Goal: Find specific page/section: Find specific page/section

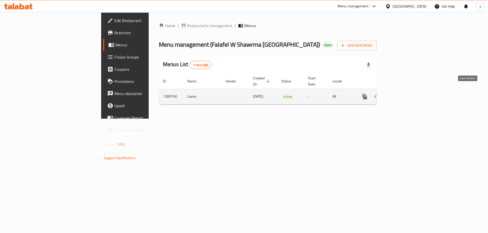
click at [407, 94] on link "enhanced table" at bounding box center [401, 97] width 12 height 12
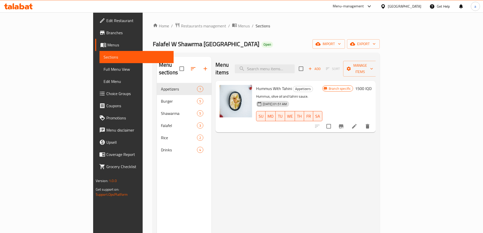
click at [104, 70] on span "Full Menu View" at bounding box center [137, 69] width 66 height 6
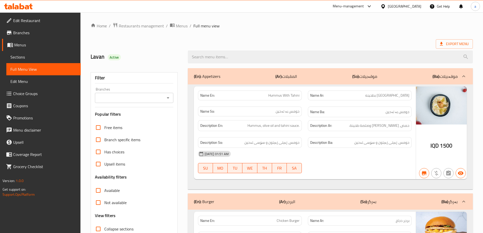
click at [171, 98] on button "Open" at bounding box center [168, 97] width 7 height 7
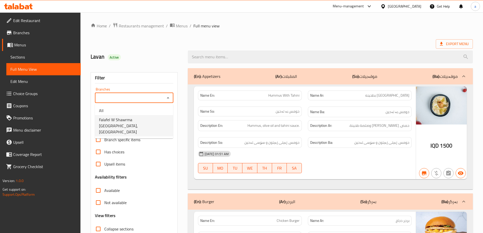
click at [157, 118] on span "Falafel W Shawrma Beirut, Al-talbiya" at bounding box center [134, 126] width 70 height 18
type input "Falafel W Shawrma Beirut, Al-talbiya"
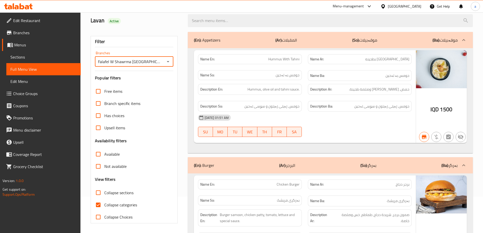
scroll to position [37, 0]
click at [125, 204] on span "Collapse categories" at bounding box center [120, 205] width 33 height 6
click at [104, 204] on input "Collapse categories" at bounding box center [98, 205] width 12 height 12
checkbox input "false"
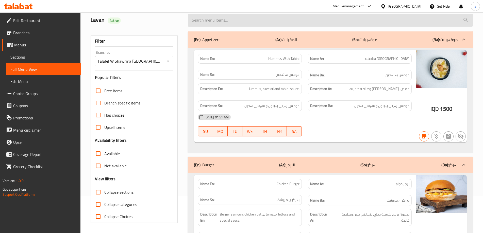
click at [232, 22] on input "search" at bounding box center [330, 20] width 285 height 13
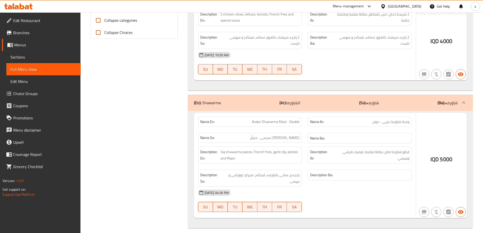
scroll to position [227, 0]
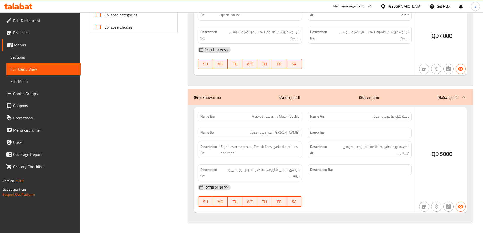
type input "double"
click at [30, 4] on icon at bounding box center [31, 7] width 4 height 6
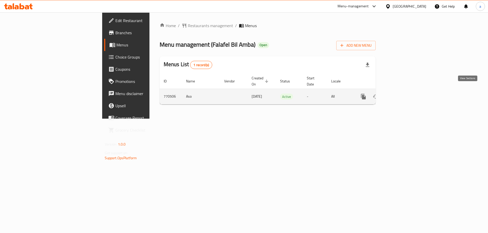
click at [406, 91] on link "enhanced table" at bounding box center [400, 97] width 12 height 12
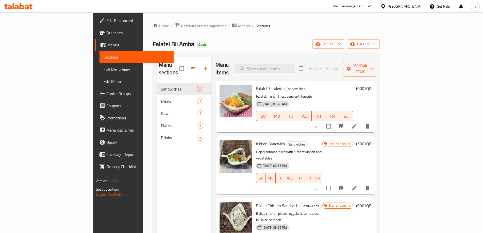
click at [104, 72] on span "Full Menu View" at bounding box center [137, 69] width 66 height 6
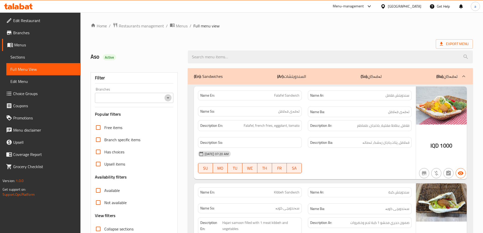
click at [170, 101] on button "Open" at bounding box center [168, 97] width 7 height 7
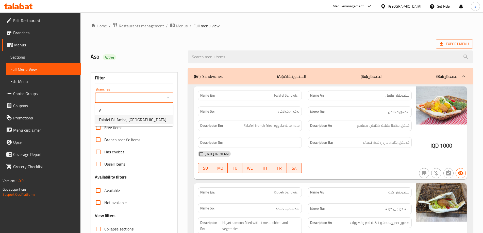
click at [150, 117] on li "Falafel Bil Amba, [GEOGRAPHIC_DATA]" at bounding box center [134, 119] width 78 height 9
type input "Falafel Bil Amba, [GEOGRAPHIC_DATA]"
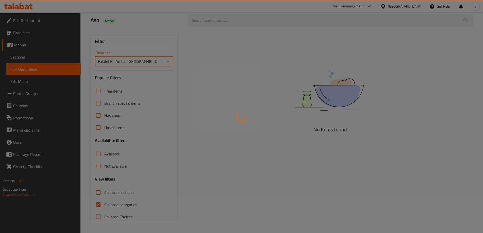
scroll to position [37, 0]
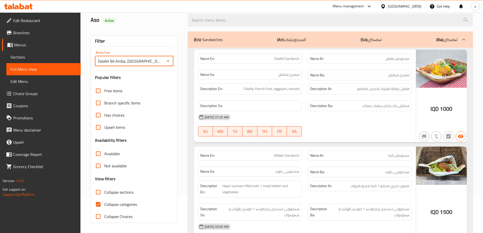
click at [124, 206] on span "Collapse categories" at bounding box center [120, 205] width 33 height 6
click at [104, 206] on input "Collapse categories" at bounding box center [98, 205] width 12 height 12
checkbox input "false"
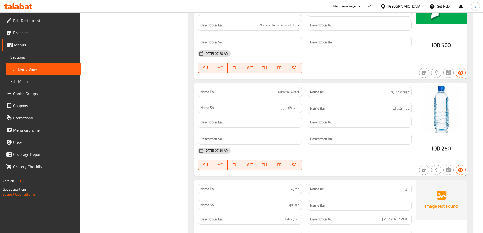
scroll to position [1373, 0]
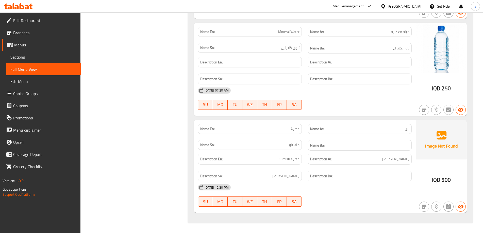
click at [298, 129] on span "Ayran" at bounding box center [295, 128] width 9 height 5
copy span "Ayran"
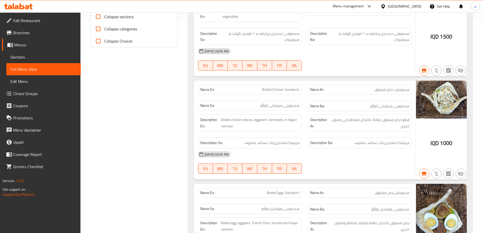
scroll to position [0, 0]
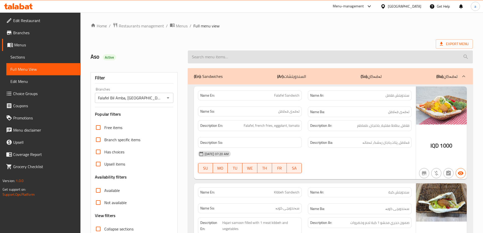
click at [229, 55] on input "search" at bounding box center [330, 57] width 285 height 13
paste input "Ayran"
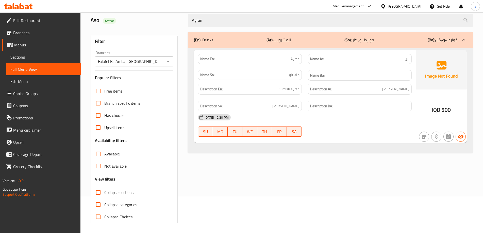
scroll to position [37, 0]
type input "Ayran"
click at [23, 6] on icon at bounding box center [22, 6] width 5 height 6
